Goal: Register for event/course

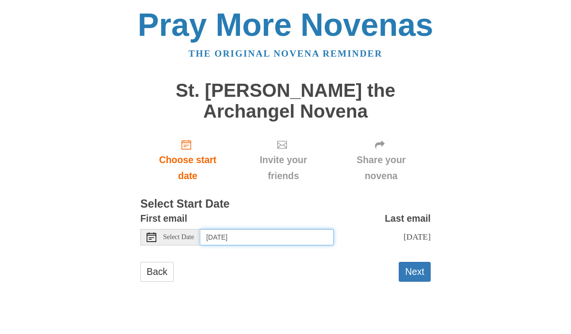
click at [264, 239] on input "Thursday, September 18th" at bounding box center [267, 237] width 134 height 16
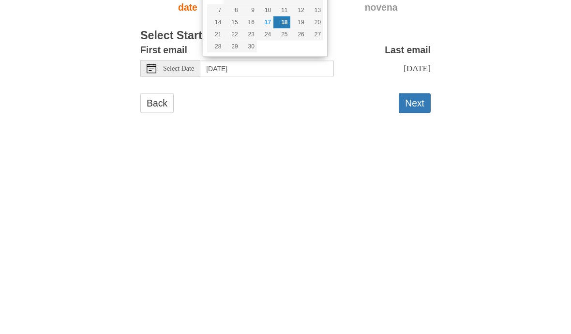
click at [419, 262] on button "Next" at bounding box center [415, 272] width 32 height 20
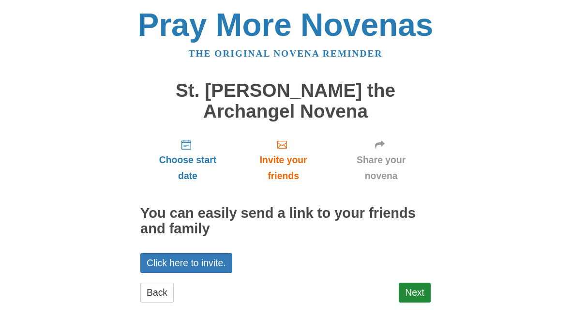
click at [160, 290] on link "Back" at bounding box center [156, 293] width 33 height 20
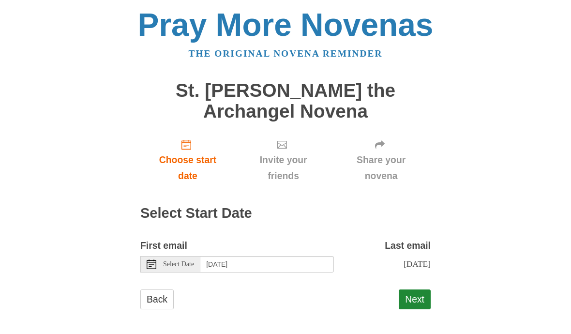
click at [423, 306] on button "Next" at bounding box center [415, 300] width 32 height 20
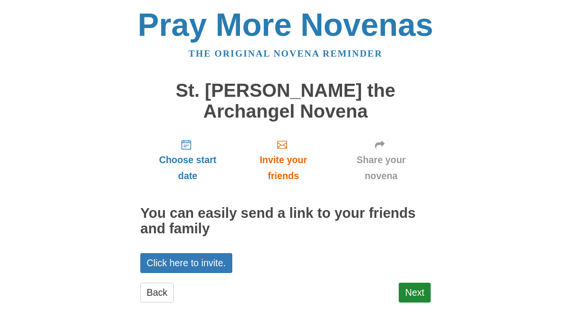
click at [418, 296] on link "Next" at bounding box center [415, 293] width 32 height 20
